Goal: Information Seeking & Learning: Learn about a topic

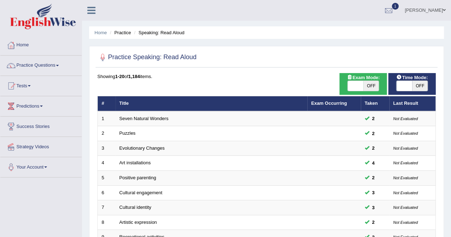
drag, startPoint x: 0, startPoint y: 0, endPoint x: 287, endPoint y: 40, distance: 289.6
click at [287, 40] on div "Home Practice Speaking: Read Aloud Practice Speaking: Read Aloud Time Mode: ON …" at bounding box center [266, 227] width 369 height 454
click at [36, 65] on link "Practice Questions" at bounding box center [40, 65] width 81 height 18
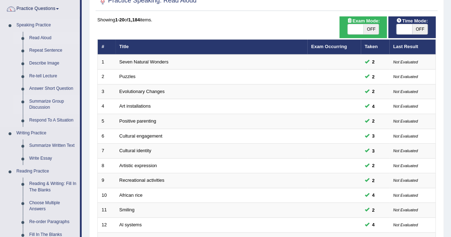
scroll to position [57, 0]
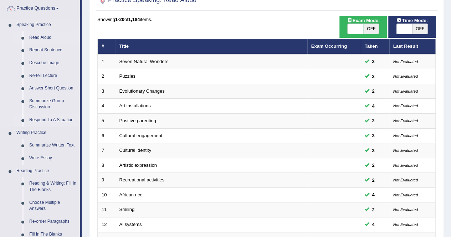
click at [57, 119] on link "Respond To A Situation" at bounding box center [53, 120] width 54 height 13
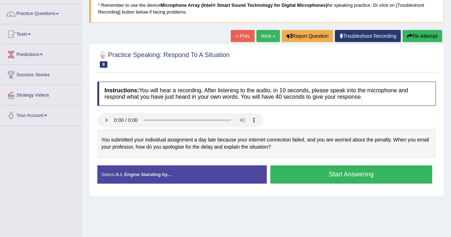
scroll to position [52, 0]
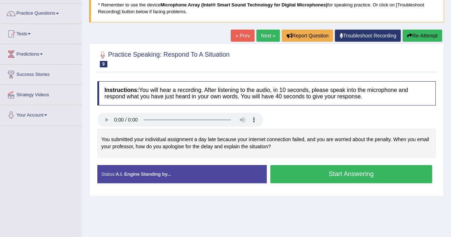
click at [345, 174] on button "Start Answering" at bounding box center [351, 174] width 162 height 18
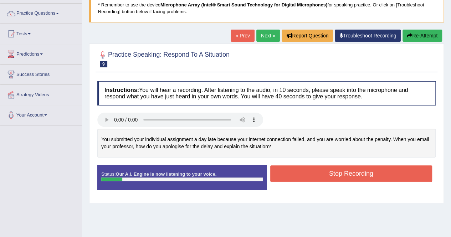
click at [345, 174] on button "Stop Recording" at bounding box center [351, 174] width 162 height 16
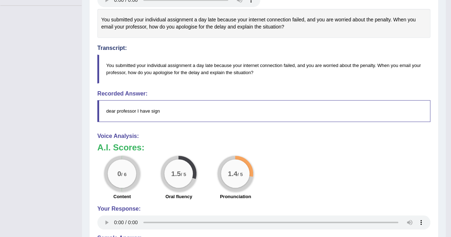
scroll to position [0, 0]
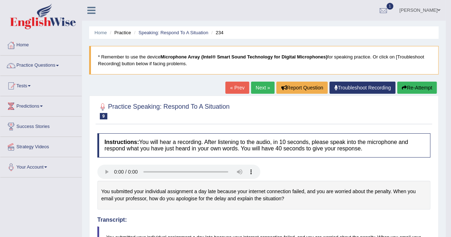
click at [415, 88] on button "Re-Attempt" at bounding box center [417, 88] width 40 height 12
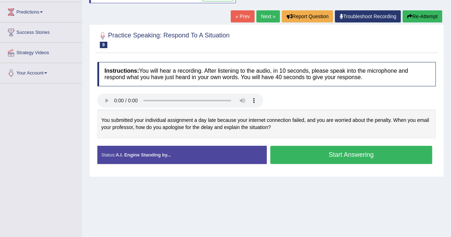
scroll to position [97, 0]
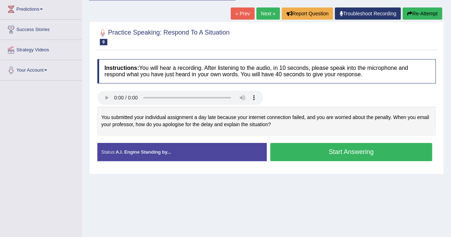
click at [330, 149] on button "Start Answering" at bounding box center [351, 152] width 162 height 18
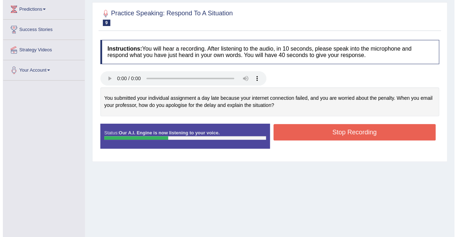
scroll to position [100, 0]
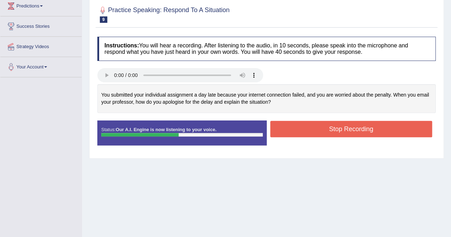
click at [329, 129] on button "Stop Recording" at bounding box center [351, 129] width 162 height 16
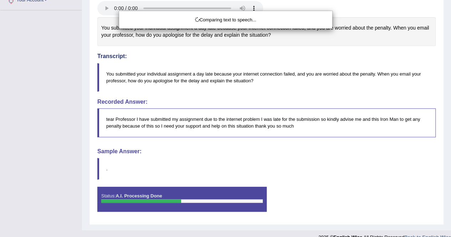
scroll to position [176, 0]
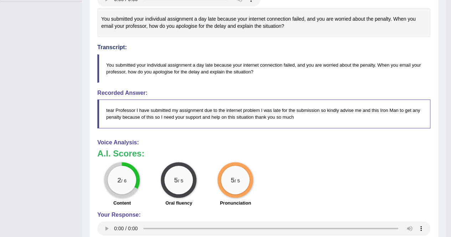
click at [307, 173] on div "2 / 6 Content 5 / 5 Oral fluency 5 / 5 Pronunciation" at bounding box center [264, 185] width 340 height 46
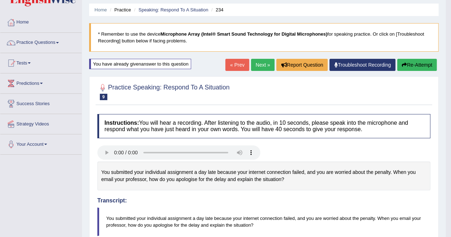
scroll to position [0, 0]
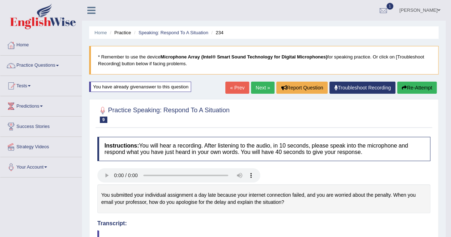
click at [410, 88] on button "Re-Attempt" at bounding box center [417, 88] width 40 height 12
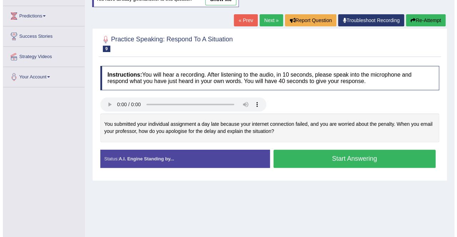
scroll to position [91, 0]
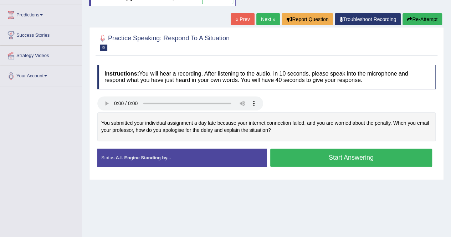
click at [332, 158] on button "Start Answering" at bounding box center [351, 158] width 162 height 18
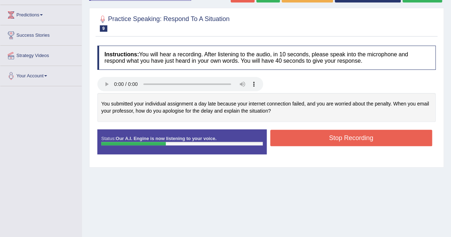
click at [337, 138] on button "Stop Recording" at bounding box center [351, 138] width 162 height 16
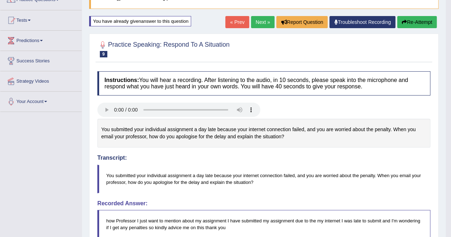
scroll to position [63, 0]
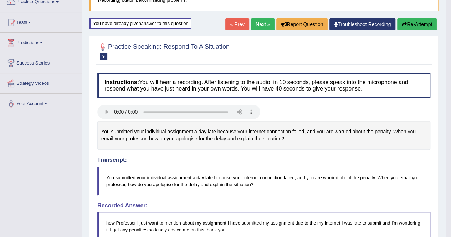
click at [410, 24] on button "Re-Attempt" at bounding box center [417, 24] width 40 height 12
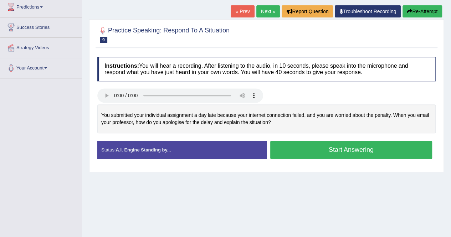
scroll to position [90, 0]
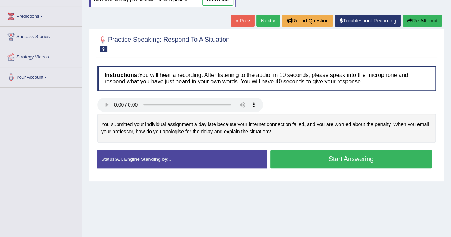
click at [343, 158] on button "Start Answering" at bounding box center [351, 159] width 162 height 18
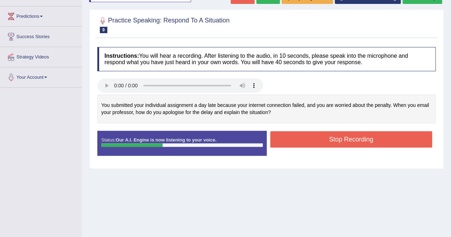
click at [335, 135] on button "Stop Recording" at bounding box center [351, 139] width 162 height 16
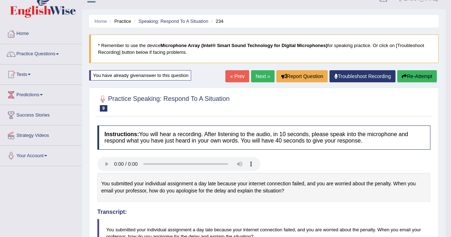
scroll to position [0, 0]
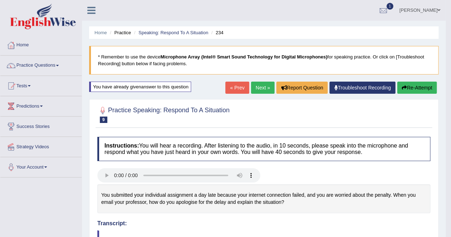
click at [258, 86] on link "Next »" at bounding box center [263, 88] width 24 height 12
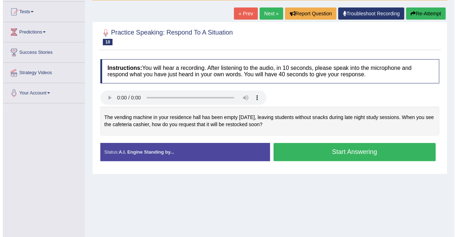
scroll to position [75, 0]
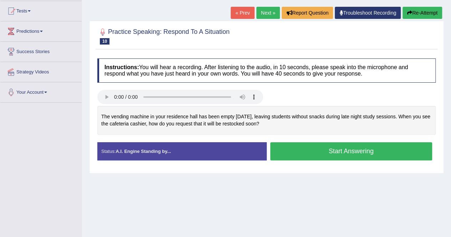
click at [355, 149] on button "Start Answering" at bounding box center [351, 151] width 162 height 18
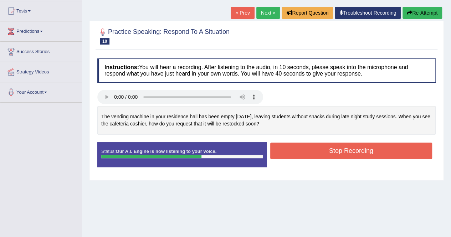
click at [337, 148] on button "Stop Recording" at bounding box center [351, 151] width 162 height 16
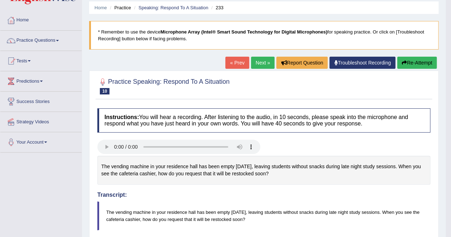
scroll to position [0, 0]
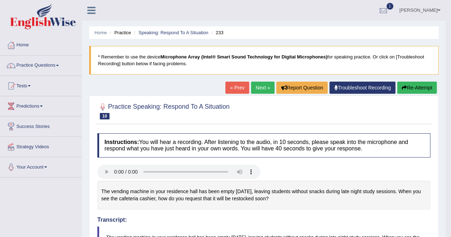
click at [259, 85] on link "Next »" at bounding box center [263, 88] width 24 height 12
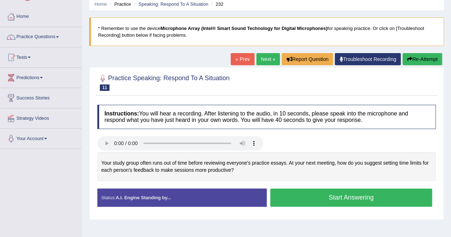
scroll to position [23, 0]
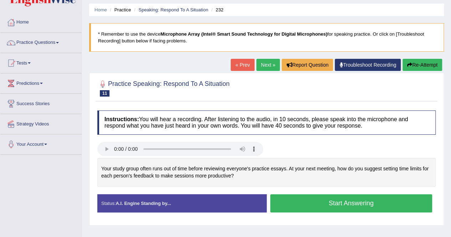
click at [369, 201] on button "Start Answering" at bounding box center [351, 203] width 162 height 18
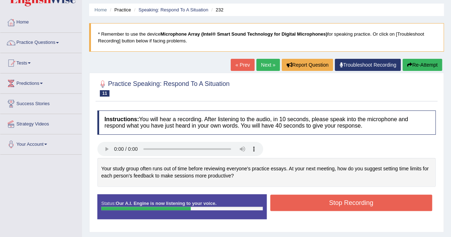
click at [369, 201] on button "Stop Recording" at bounding box center [351, 203] width 162 height 16
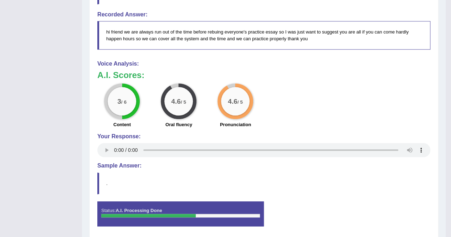
scroll to position [0, 0]
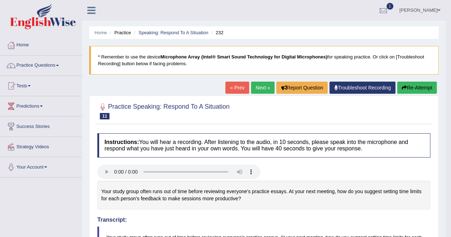
click at [260, 87] on link "Next »" at bounding box center [263, 88] width 24 height 12
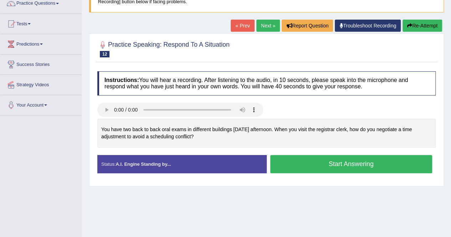
click at [347, 163] on button "Start Answering" at bounding box center [351, 164] width 162 height 18
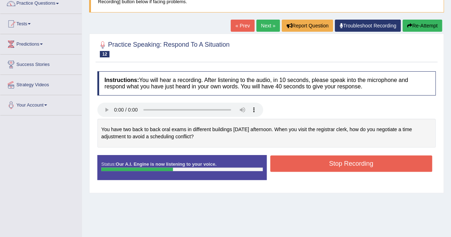
click at [347, 163] on button "Stop Recording" at bounding box center [351, 164] width 162 height 16
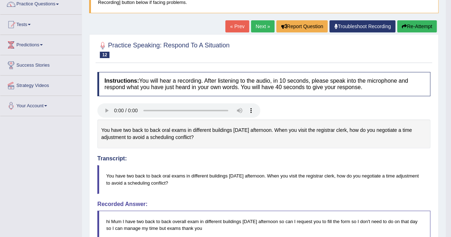
scroll to position [59, 0]
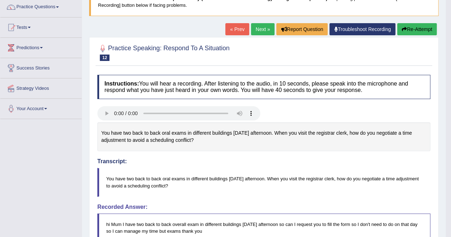
click at [419, 31] on button "Re-Attempt" at bounding box center [417, 29] width 40 height 12
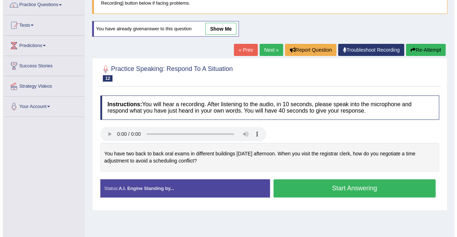
scroll to position [59, 0]
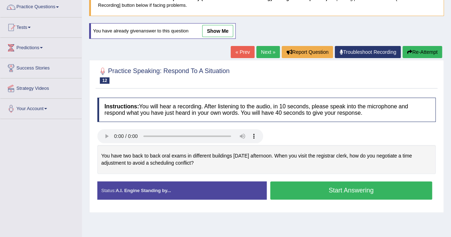
click at [347, 192] on button "Start Answering" at bounding box center [351, 191] width 162 height 18
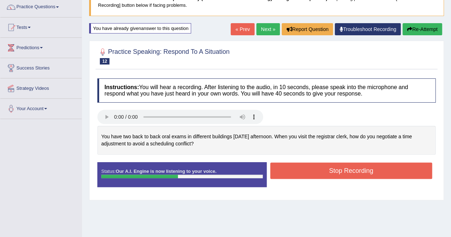
click at [342, 171] on button "Stop Recording" at bounding box center [351, 171] width 162 height 16
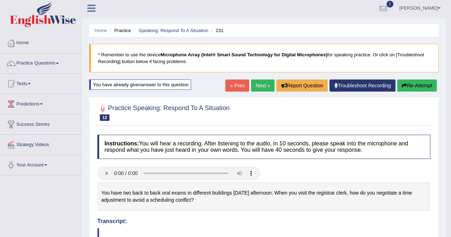
scroll to position [1, 0]
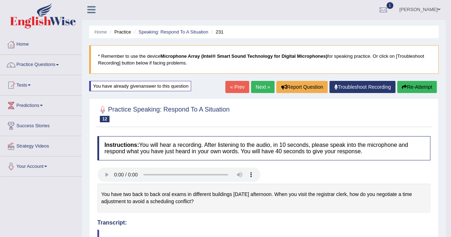
click at [260, 85] on link "Next »" at bounding box center [263, 87] width 24 height 12
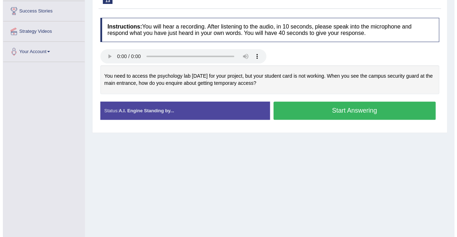
scroll to position [116, 0]
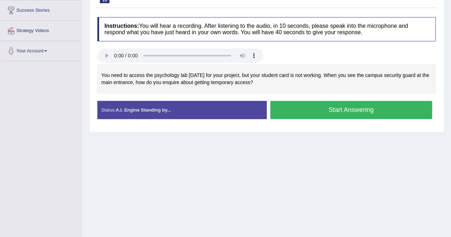
click at [347, 111] on button "Start Answering" at bounding box center [351, 110] width 162 height 18
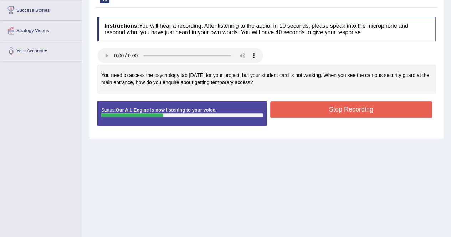
click at [347, 111] on button "Stop Recording" at bounding box center [351, 109] width 162 height 16
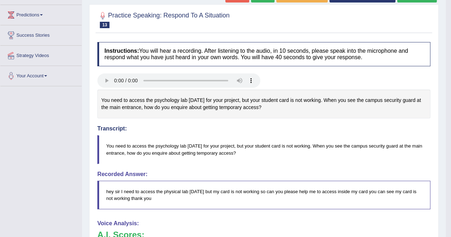
scroll to position [0, 0]
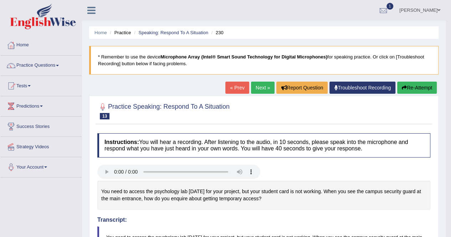
click at [261, 86] on link "Next »" at bounding box center [263, 88] width 24 height 12
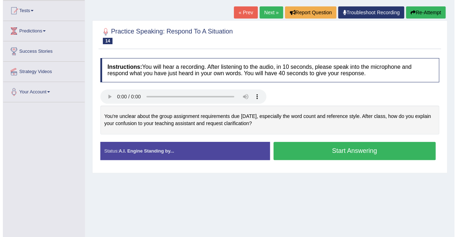
scroll to position [75, 0]
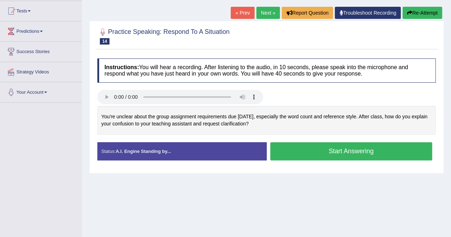
click at [332, 147] on button "Start Answering" at bounding box center [351, 151] width 162 height 18
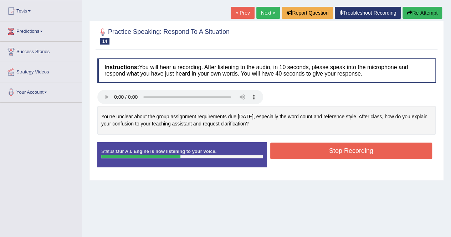
click at [332, 147] on button "Stop Recording" at bounding box center [351, 151] width 162 height 16
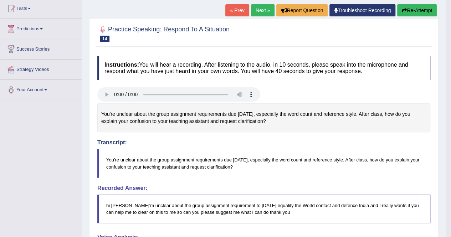
scroll to position [0, 0]
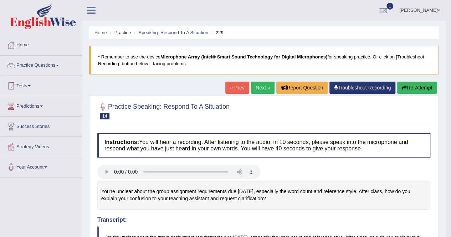
click at [259, 88] on link "Next »" at bounding box center [263, 88] width 24 height 12
click at [258, 86] on link "Next »" at bounding box center [263, 88] width 24 height 12
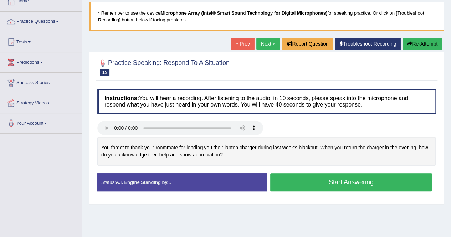
scroll to position [45, 0]
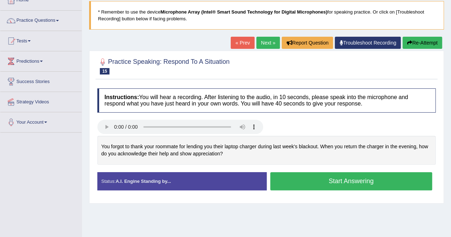
click at [304, 179] on button "Start Answering" at bounding box center [351, 181] width 162 height 18
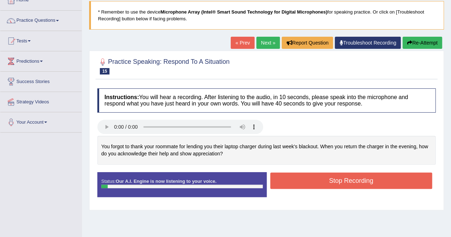
click at [304, 179] on button "Stop Recording" at bounding box center [351, 181] width 162 height 16
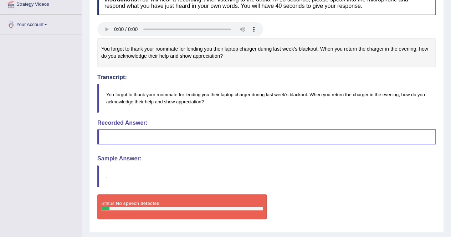
scroll to position [0, 0]
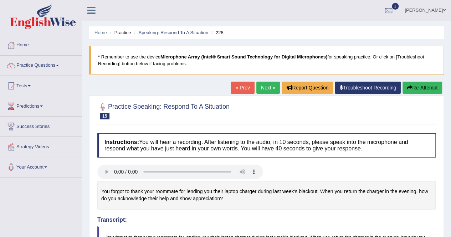
click at [424, 85] on button "Re-Attempt" at bounding box center [423, 88] width 40 height 12
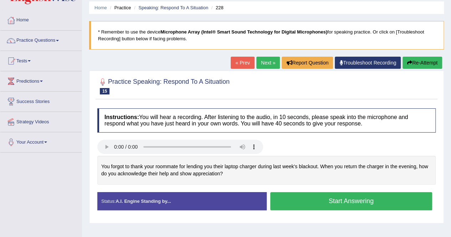
scroll to position [25, 0]
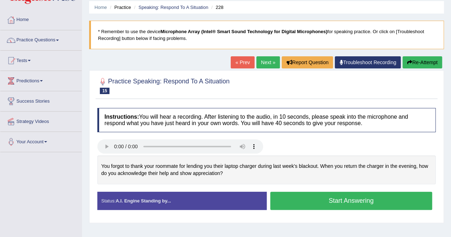
click at [338, 200] on button "Start Answering" at bounding box center [351, 201] width 162 height 18
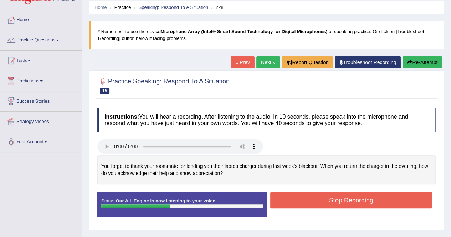
click at [338, 200] on button "Stop Recording" at bounding box center [351, 200] width 162 height 16
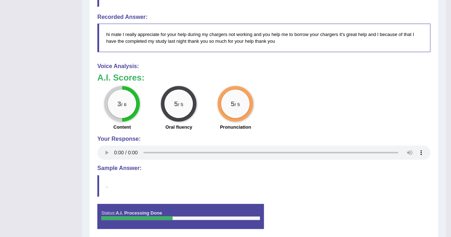
scroll to position [0, 0]
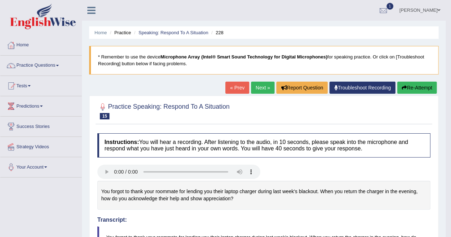
click at [262, 86] on link "Next »" at bounding box center [263, 88] width 24 height 12
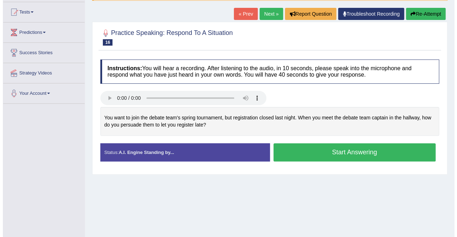
scroll to position [80, 0]
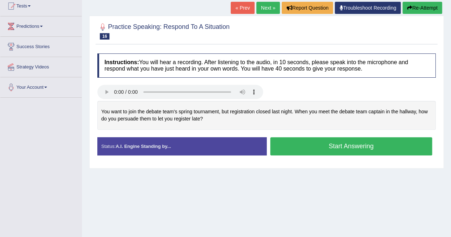
click at [334, 146] on button "Start Answering" at bounding box center [351, 146] width 162 height 18
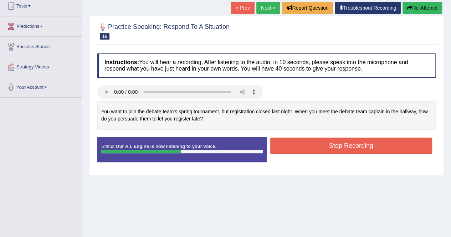
click at [344, 144] on button "Stop Recording" at bounding box center [351, 146] width 162 height 16
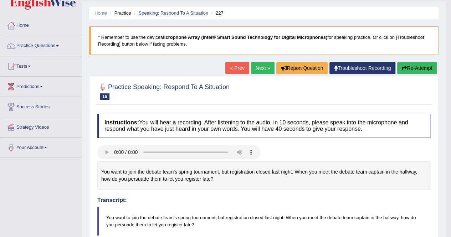
scroll to position [0, 0]
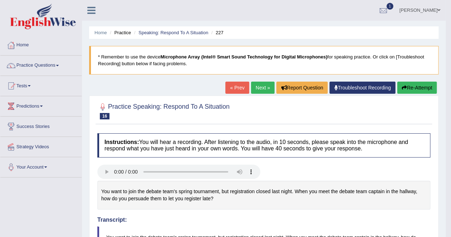
click at [418, 88] on button "Re-Attempt" at bounding box center [417, 88] width 40 height 12
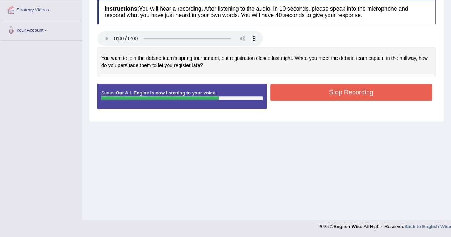
click at [337, 93] on button "Stop Recording" at bounding box center [351, 92] width 162 height 16
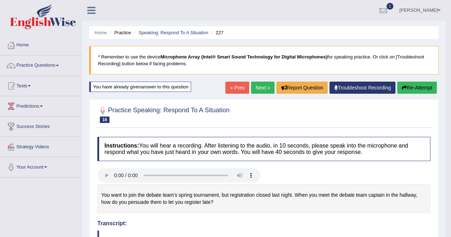
click at [258, 86] on link "Next »" at bounding box center [263, 88] width 24 height 12
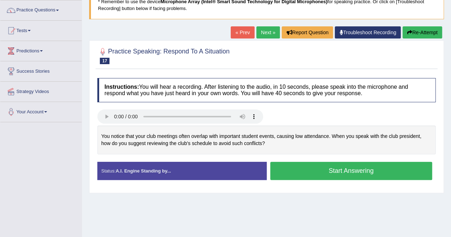
scroll to position [56, 0]
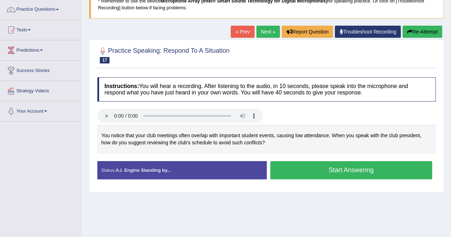
click at [342, 171] on button "Start Answering" at bounding box center [351, 170] width 162 height 18
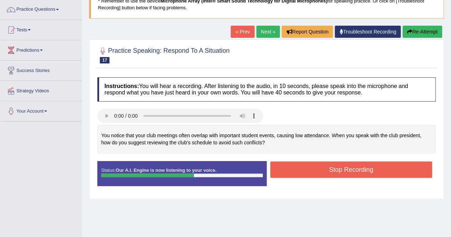
click at [342, 171] on button "Stop Recording" at bounding box center [351, 170] width 162 height 16
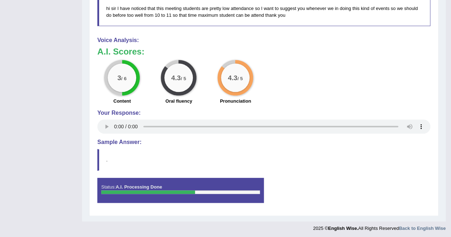
scroll to position [0, 0]
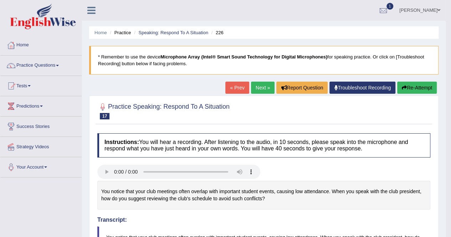
click at [260, 85] on link "Next »" at bounding box center [263, 88] width 24 height 12
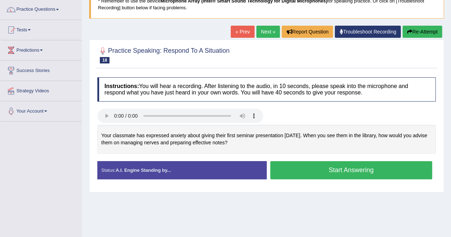
scroll to position [56, 0]
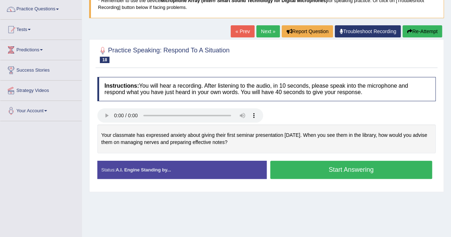
click at [340, 169] on button "Start Answering" at bounding box center [351, 170] width 162 height 18
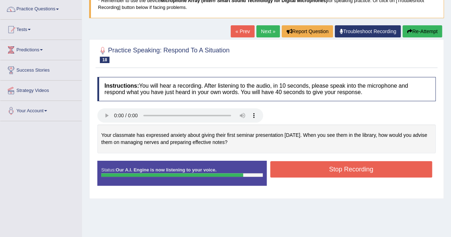
click at [331, 172] on button "Stop Recording" at bounding box center [351, 169] width 162 height 16
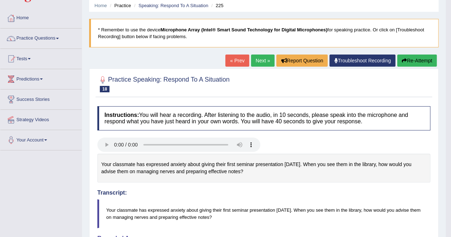
scroll to position [0, 0]
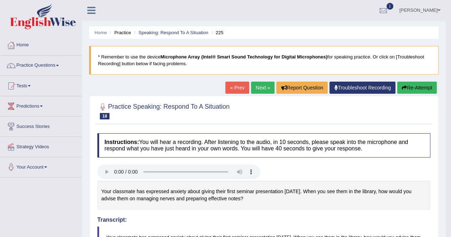
click at [259, 87] on link "Next »" at bounding box center [263, 88] width 24 height 12
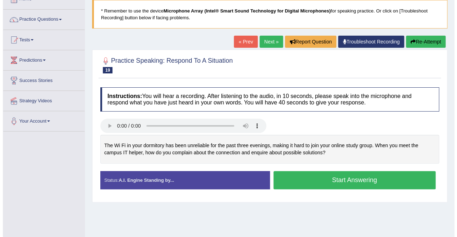
scroll to position [47, 0]
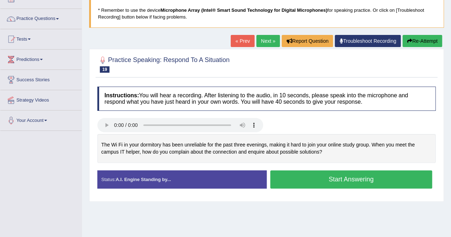
click at [344, 179] on button "Start Answering" at bounding box center [351, 180] width 162 height 18
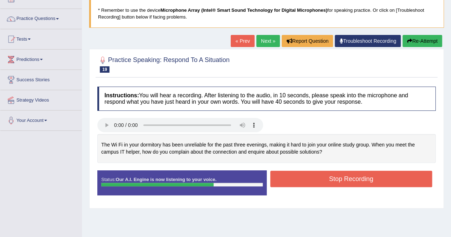
click at [344, 179] on button "Stop Recording" at bounding box center [351, 179] width 162 height 16
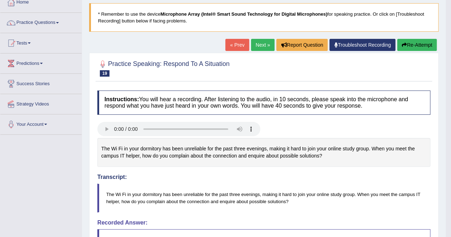
scroll to position [34, 0]
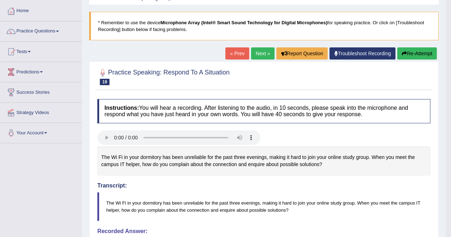
click at [259, 51] on link "Next »" at bounding box center [263, 53] width 24 height 12
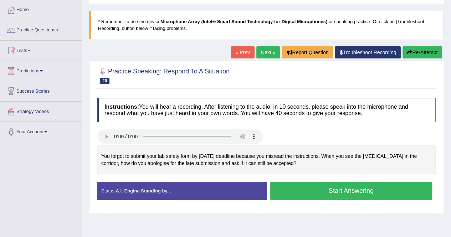
scroll to position [35, 0]
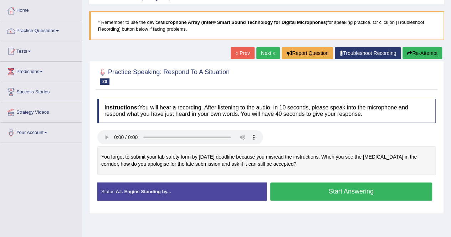
click at [338, 189] on button "Start Answering" at bounding box center [351, 192] width 162 height 18
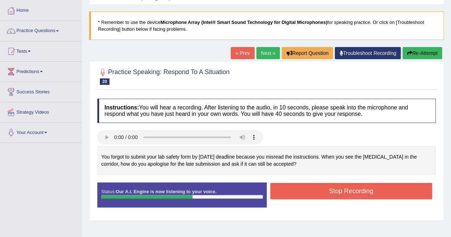
click at [338, 189] on button "Stop Recording" at bounding box center [351, 191] width 162 height 16
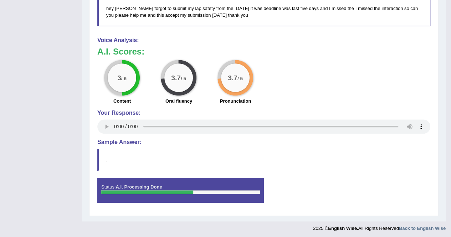
scroll to position [0, 0]
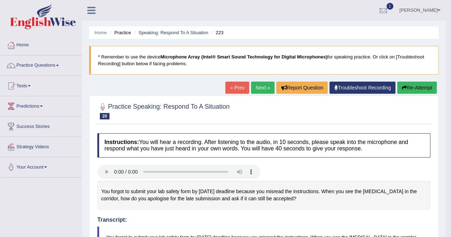
click at [263, 84] on link "Next »" at bounding box center [263, 88] width 24 height 12
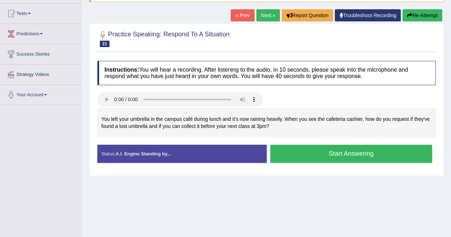
scroll to position [74, 0]
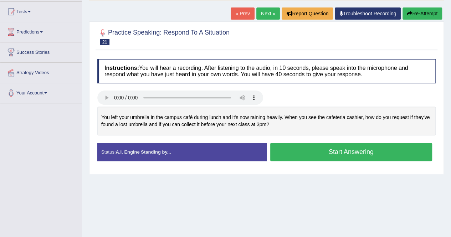
click at [340, 151] on button "Start Answering" at bounding box center [351, 152] width 162 height 18
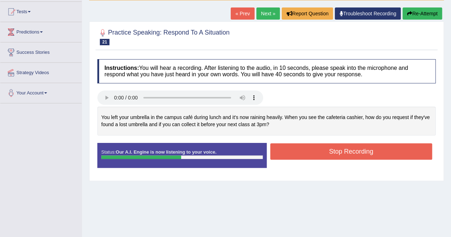
click at [345, 150] on button "Stop Recording" at bounding box center [351, 151] width 162 height 16
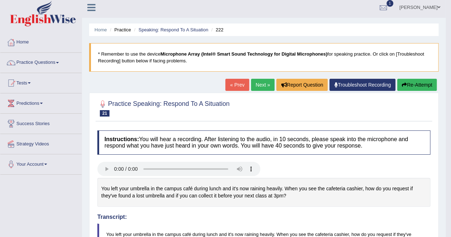
scroll to position [0, 0]
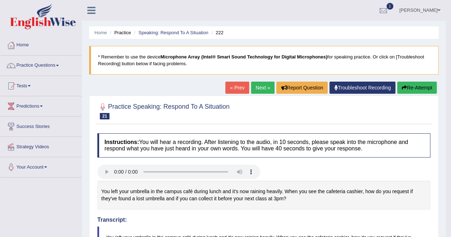
click at [257, 88] on link "Next »" at bounding box center [263, 88] width 24 height 12
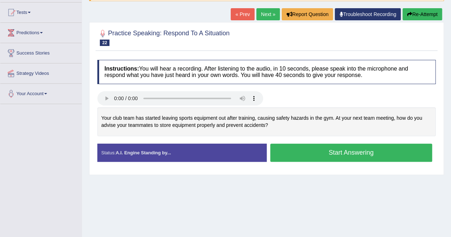
scroll to position [74, 0]
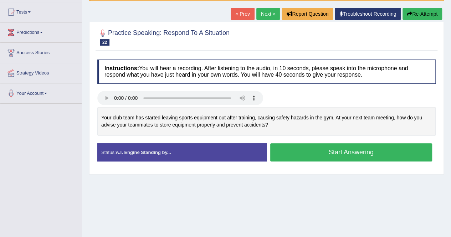
click at [326, 151] on button "Start Answering" at bounding box center [351, 152] width 162 height 18
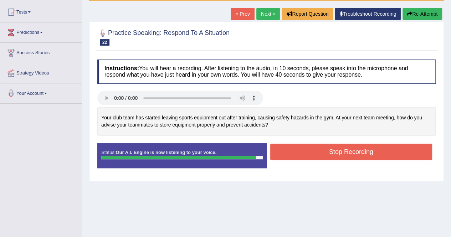
click at [326, 151] on button "Stop Recording" at bounding box center [351, 152] width 162 height 16
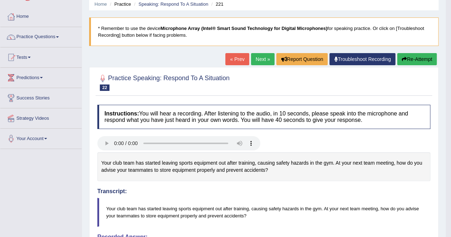
scroll to position [0, 0]
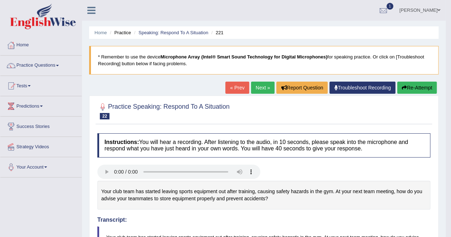
click at [259, 86] on link "Next »" at bounding box center [263, 88] width 24 height 12
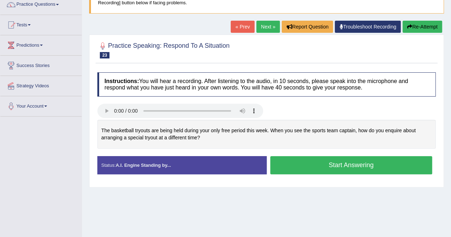
scroll to position [61, 0]
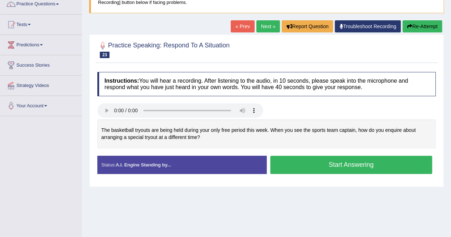
click at [357, 165] on button "Start Answering" at bounding box center [351, 165] width 162 height 18
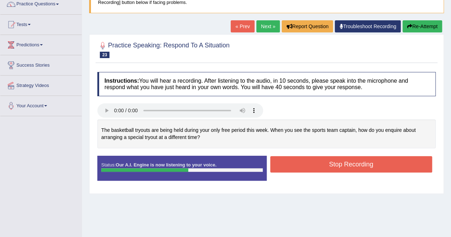
click at [334, 159] on button "Stop Recording" at bounding box center [351, 164] width 162 height 16
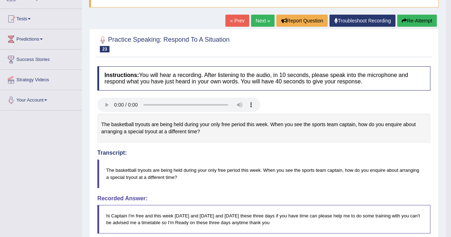
scroll to position [66, 0]
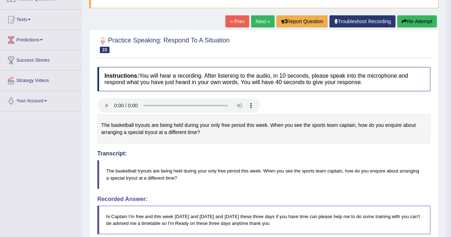
click at [256, 22] on link "Next »" at bounding box center [263, 21] width 24 height 12
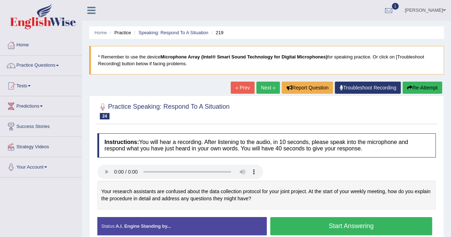
click at [6, 183] on div "Toggle navigation Home Practice Questions Speaking Practice Read Aloud Repeat S…" at bounding box center [225, 185] width 451 height 371
click at [10, 183] on div "Toggle navigation Home Practice Questions Speaking Practice Read Aloud Repeat S…" at bounding box center [225, 185] width 451 height 371
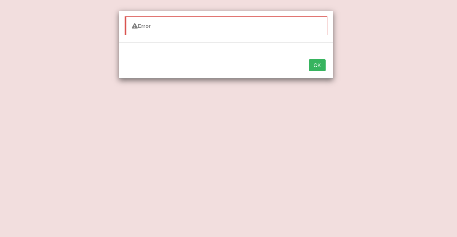
click at [318, 65] on button "OK" at bounding box center [317, 65] width 16 height 12
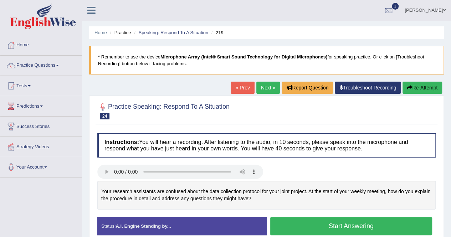
click at [34, 66] on link "Practice Questions" at bounding box center [40, 65] width 81 height 18
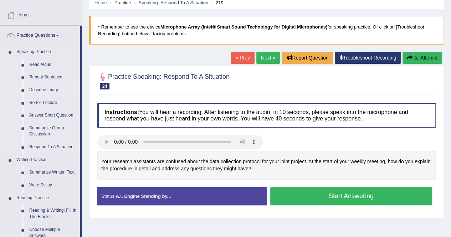
scroll to position [31, 0]
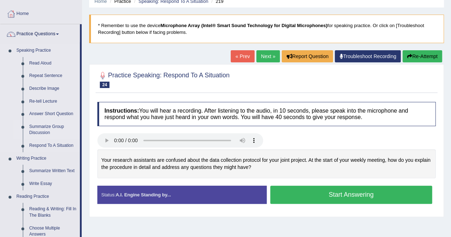
click at [50, 128] on link "Summarize Group Discussion" at bounding box center [53, 130] width 54 height 19
click at [44, 127] on link "Summarize Group Discussion" at bounding box center [53, 130] width 54 height 19
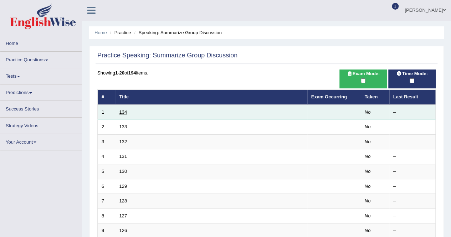
click at [120, 112] on link "134" at bounding box center [124, 112] width 8 height 5
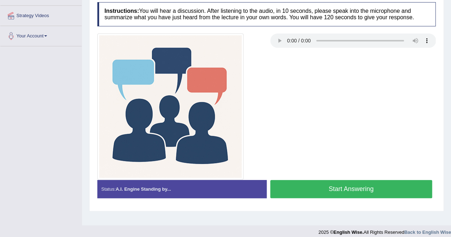
scroll to position [137, 0]
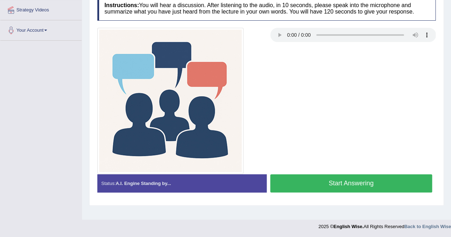
click at [336, 182] on button "Start Answering" at bounding box center [351, 183] width 162 height 18
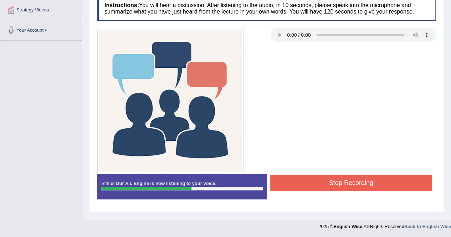
click at [350, 186] on button "Stop Recording" at bounding box center [351, 183] width 162 height 16
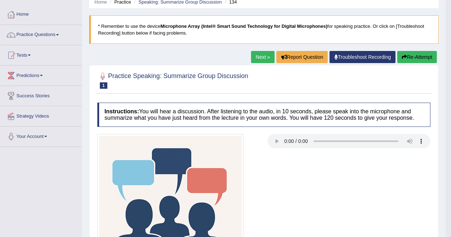
scroll to position [0, 0]
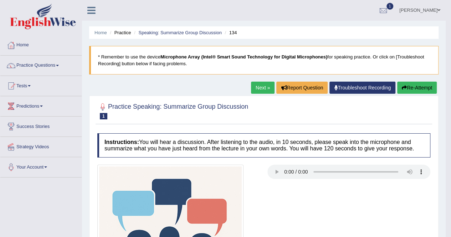
click at [259, 90] on link "Next »" at bounding box center [263, 88] width 24 height 12
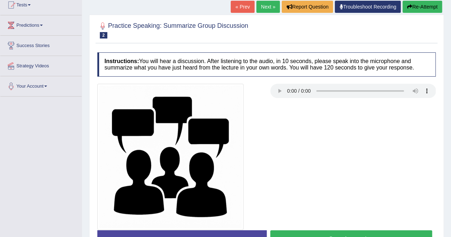
scroll to position [137, 0]
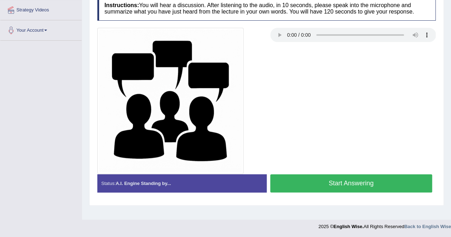
click at [331, 180] on button "Start Answering" at bounding box center [351, 183] width 162 height 18
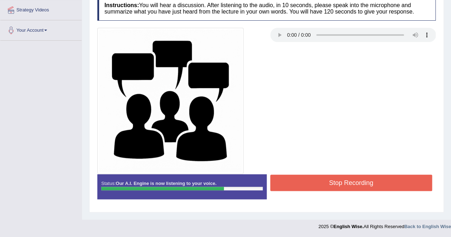
click at [331, 180] on button "Stop Recording" at bounding box center [351, 183] width 162 height 16
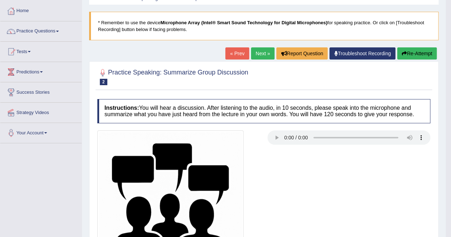
scroll to position [0, 0]
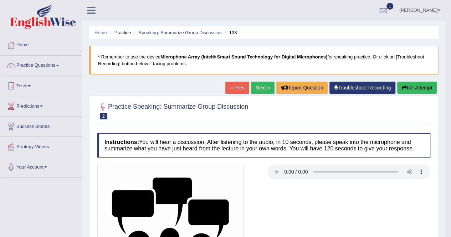
click at [260, 89] on link "Next »" at bounding box center [263, 88] width 24 height 12
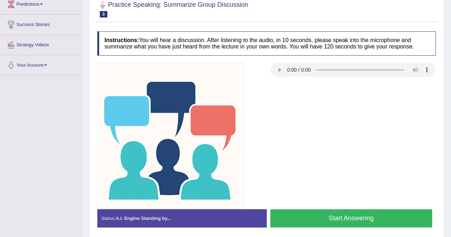
scroll to position [103, 0]
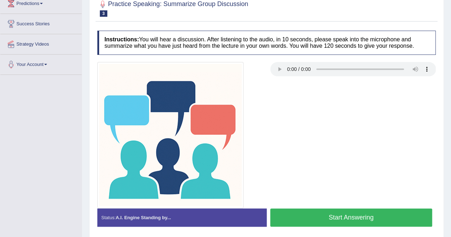
click at [341, 215] on button "Start Answering" at bounding box center [351, 218] width 162 height 18
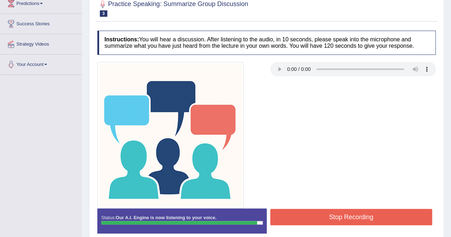
click at [341, 215] on button "Stop Recording" at bounding box center [351, 217] width 162 height 16
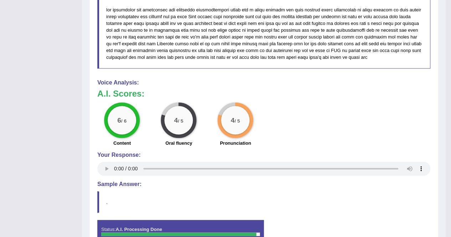
scroll to position [481, 0]
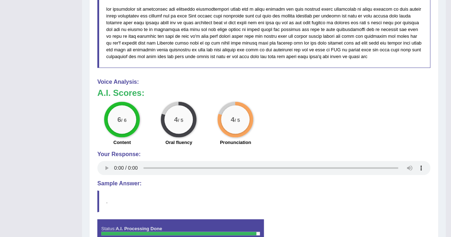
drag, startPoint x: 306, startPoint y: 140, endPoint x: 312, endPoint y: 140, distance: 5.4
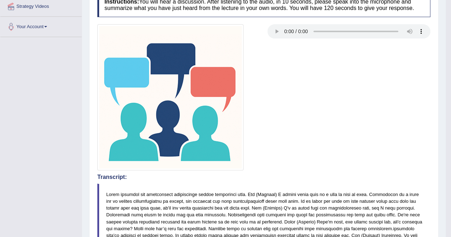
scroll to position [0, 0]
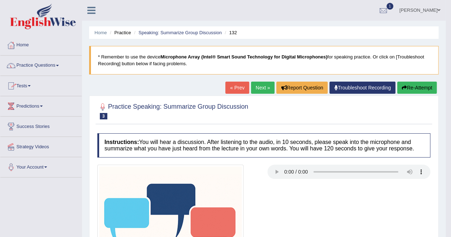
click at [24, 83] on link "Tests" at bounding box center [40, 85] width 81 height 18
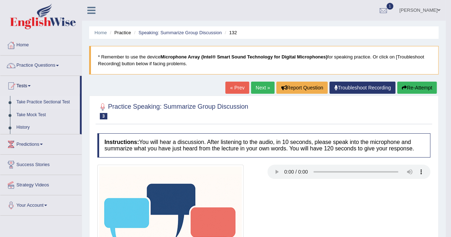
click at [33, 101] on link "Take Practice Sectional Test" at bounding box center [46, 102] width 67 height 13
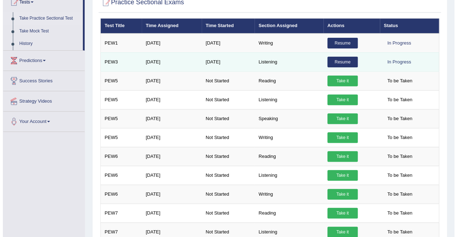
scroll to position [83, 0]
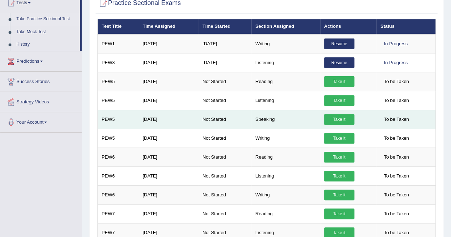
click at [339, 119] on link "Take it" at bounding box center [339, 119] width 30 height 11
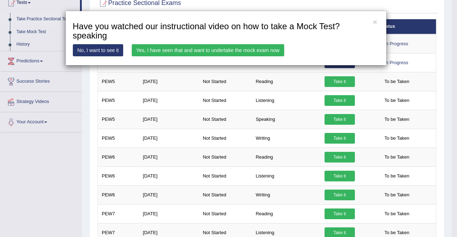
click at [184, 54] on link "Yes, I have seen that and want to undertake the mock exam now" at bounding box center [208, 50] width 152 height 12
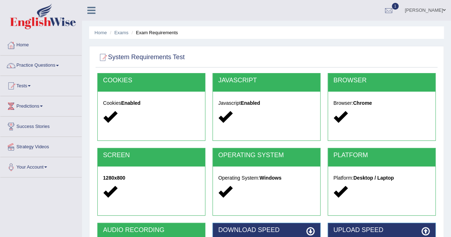
scroll to position [137, 0]
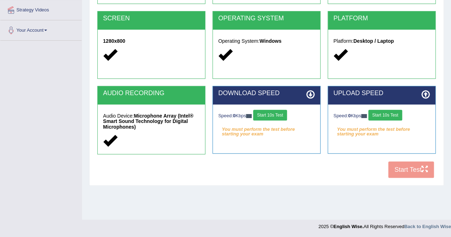
click at [272, 116] on button "Start 10s Test" at bounding box center [270, 115] width 34 height 11
click at [269, 114] on button "Start 10s Test" at bounding box center [273, 115] width 34 height 11
click at [378, 115] on button "Start 10s Test" at bounding box center [385, 115] width 34 height 11
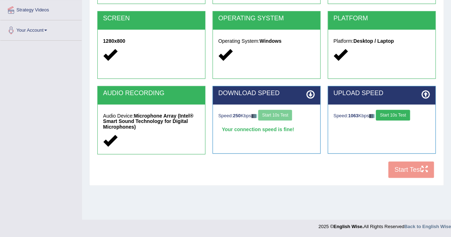
click at [388, 113] on button "Start 10s Test" at bounding box center [393, 115] width 34 height 11
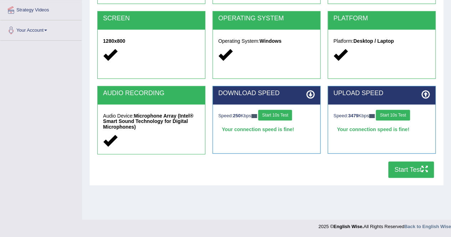
click at [275, 113] on button "Start 10s Test" at bounding box center [275, 115] width 34 height 11
click at [405, 169] on button "Start Test" at bounding box center [411, 170] width 46 height 16
